Goal: Information Seeking & Learning: Learn about a topic

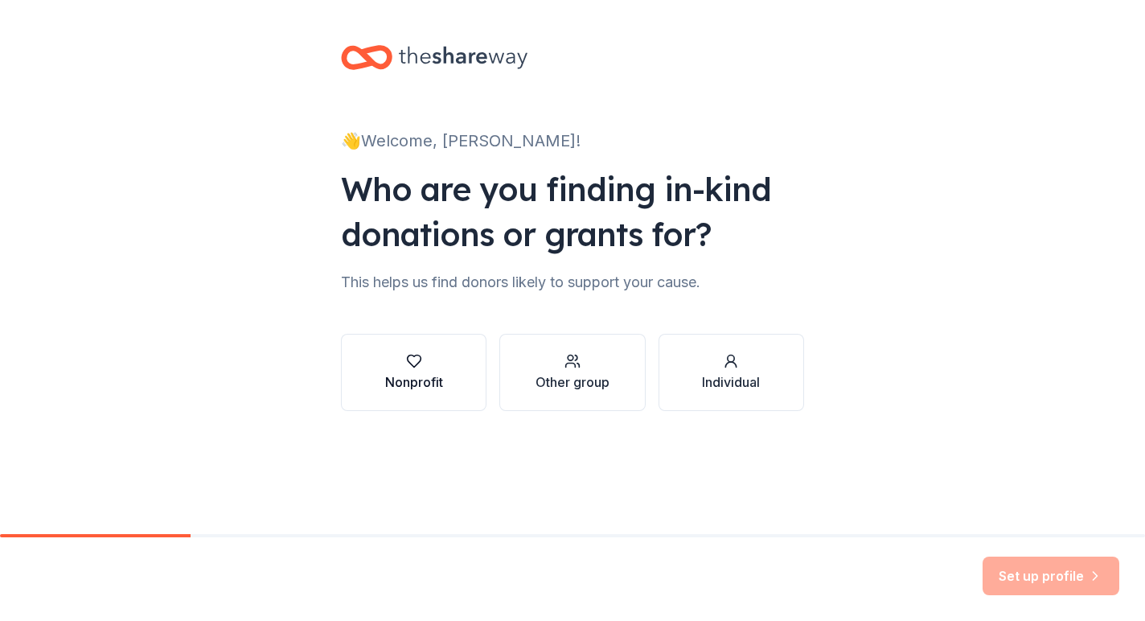
click at [449, 370] on button "Nonprofit" at bounding box center [414, 372] width 146 height 77
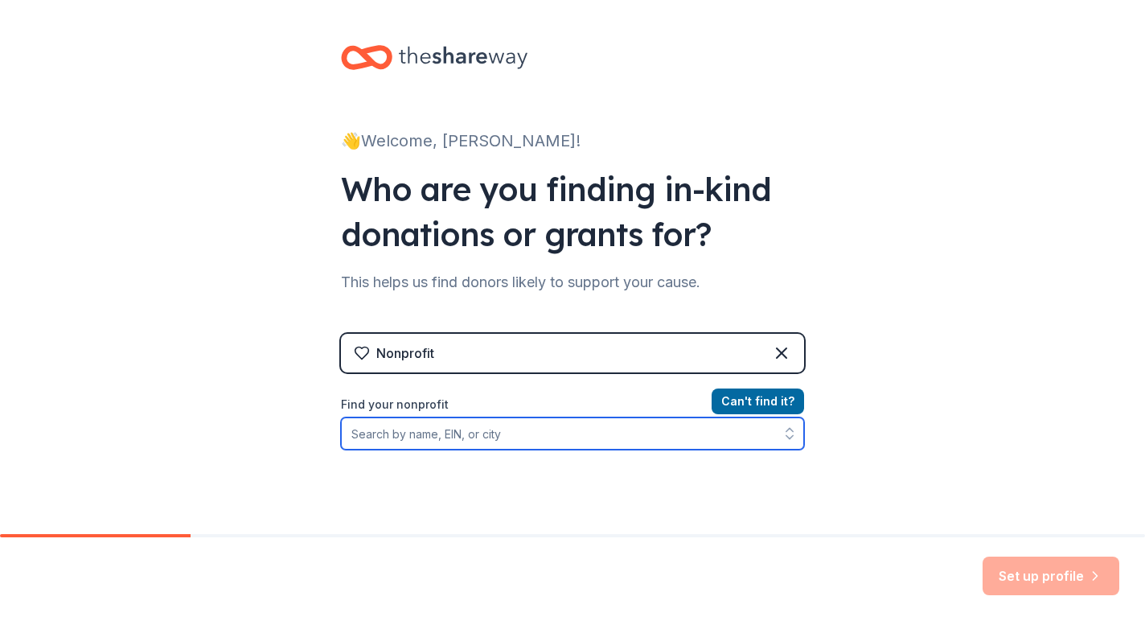
click at [630, 439] on input "Find your nonprofit" at bounding box center [572, 433] width 463 height 32
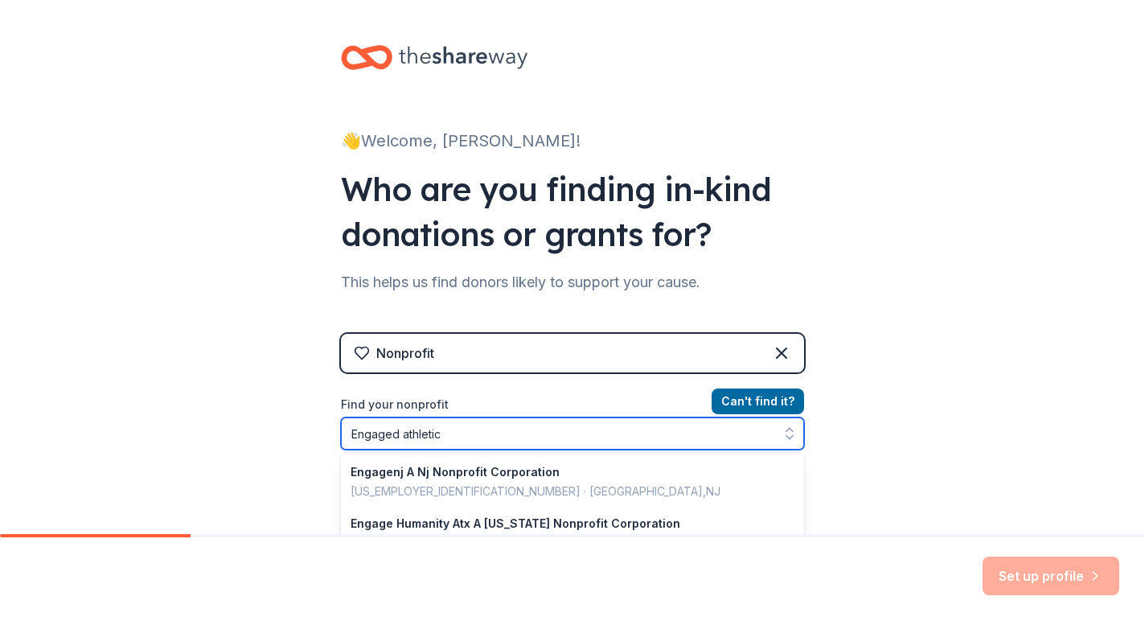
type input "Engaged athletics"
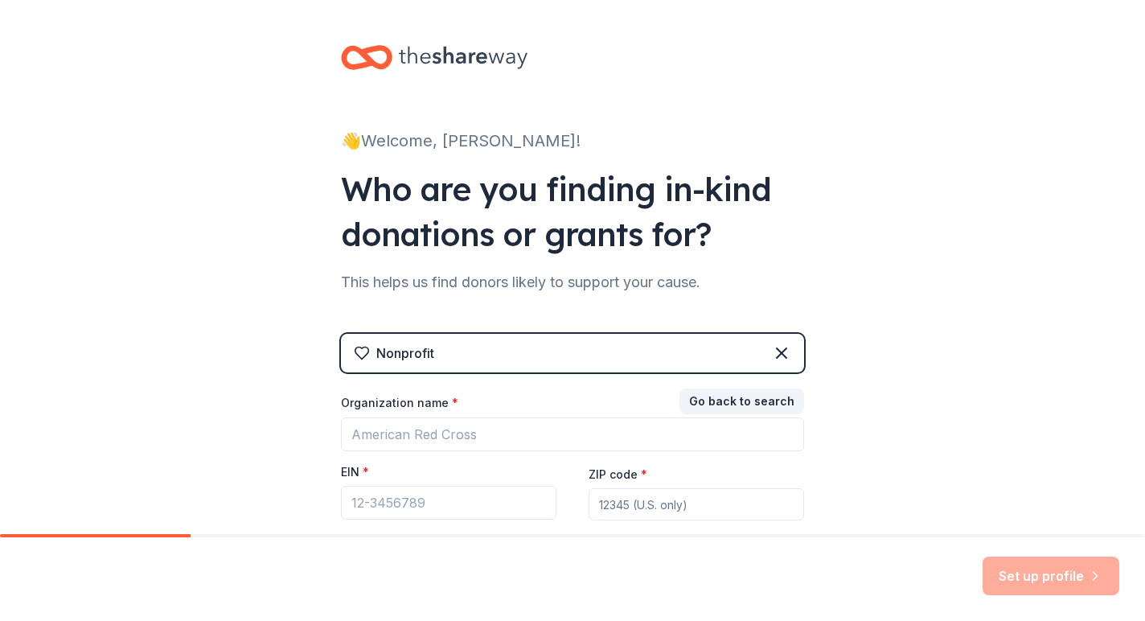
click at [828, 437] on div "👋 Welcome, Earwood! Who are you finding in-kind donations or grants for? This h…" at bounding box center [572, 331] width 515 height 662
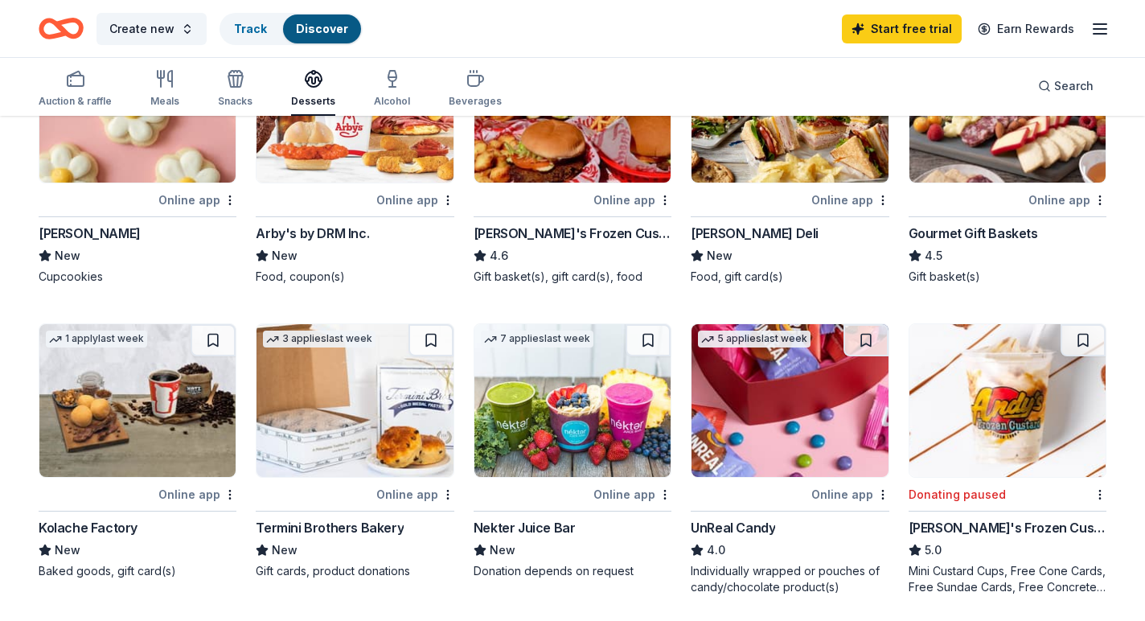
scroll to position [222, 0]
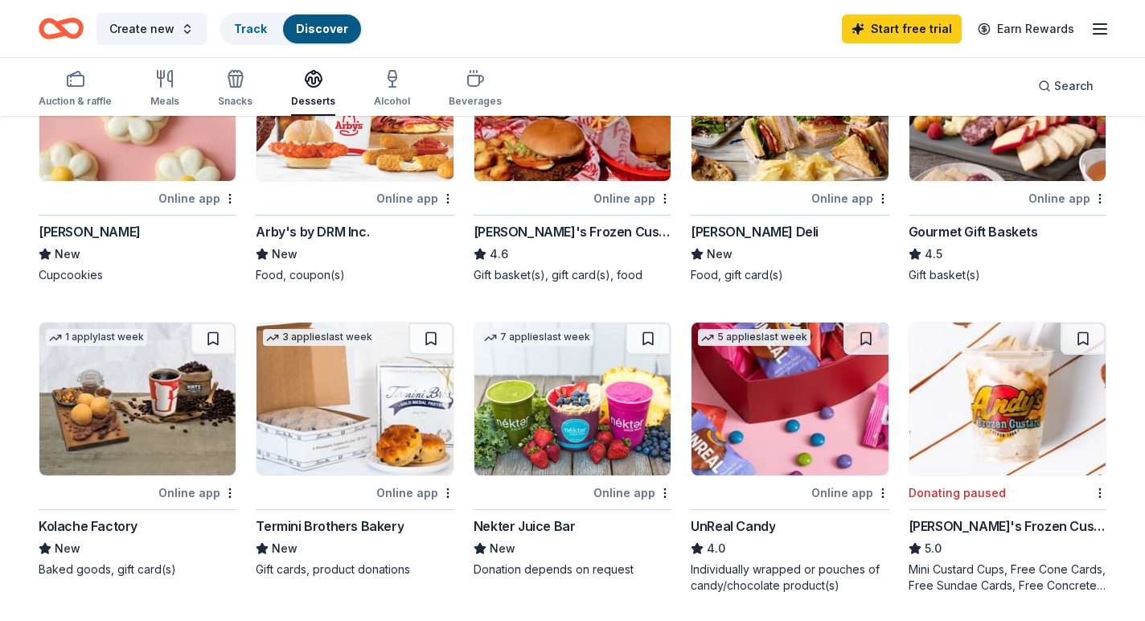
click at [953, 524] on div "[PERSON_NAME]'s Frozen Custard" at bounding box center [1007, 525] width 198 height 19
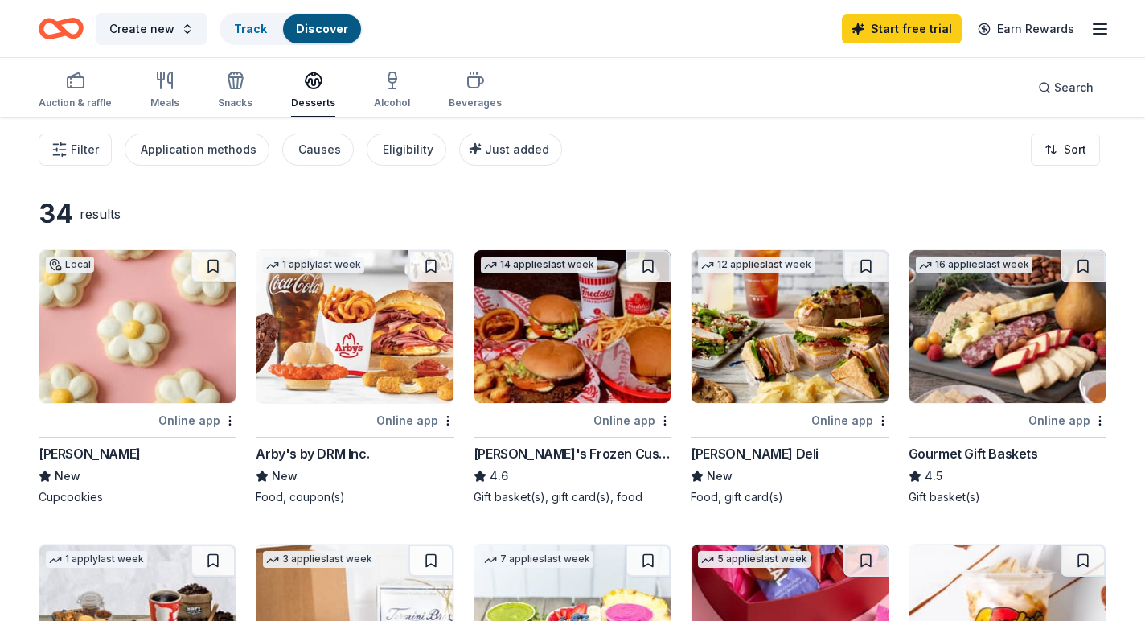
scroll to position [0, 0]
click at [383, 78] on icon "button" at bounding box center [392, 80] width 19 height 19
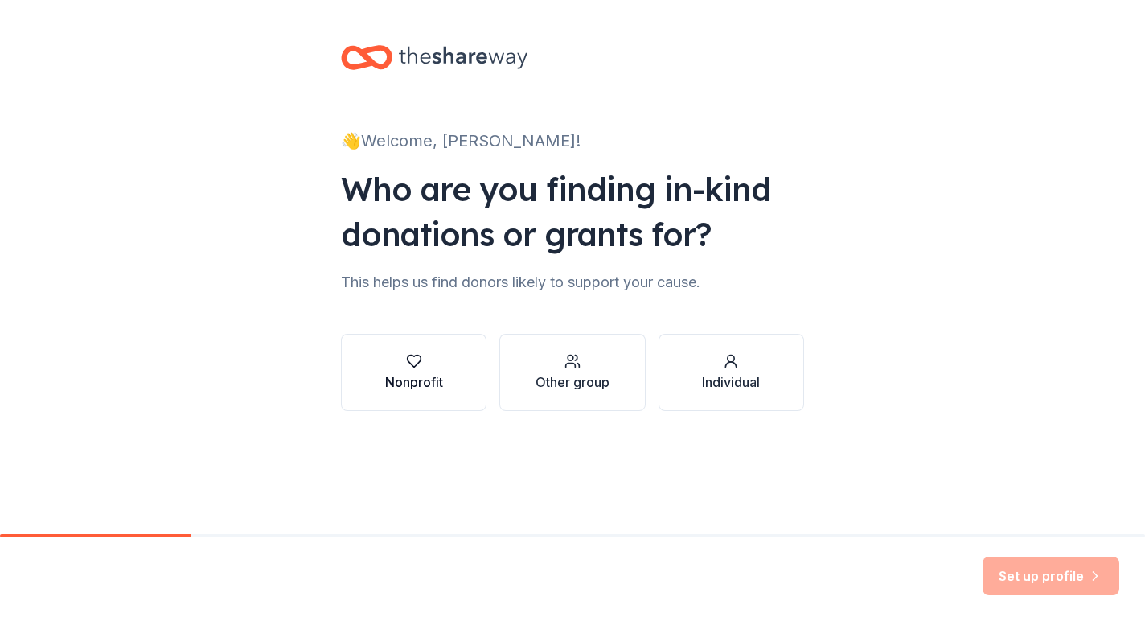
click at [430, 404] on button "Nonprofit" at bounding box center [414, 372] width 146 height 77
